Goal: Navigation & Orientation: Find specific page/section

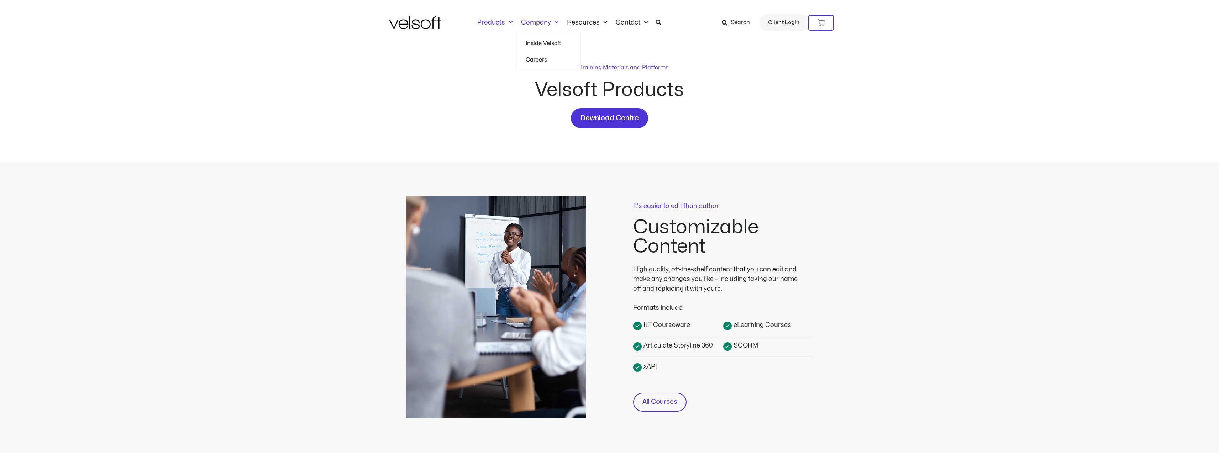
click at [548, 21] on link "Company" at bounding box center [540, 23] width 46 height 8
